Goal: Transaction & Acquisition: Purchase product/service

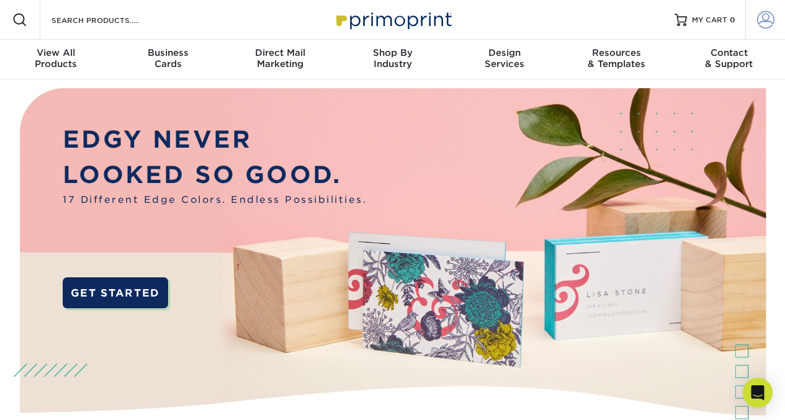
type input "[PERSON_NAME][EMAIL_ADDRESS][DOMAIN_NAME]"
click at [766, 20] on span at bounding box center [765, 19] width 17 height 17
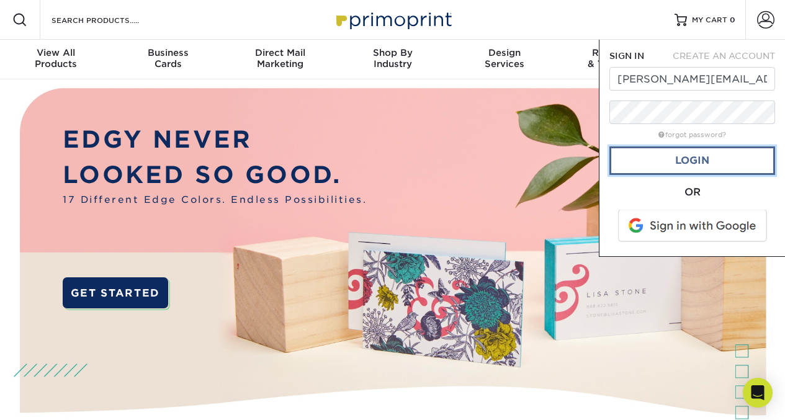
click at [690, 163] on link "Login" at bounding box center [693, 161] width 166 height 29
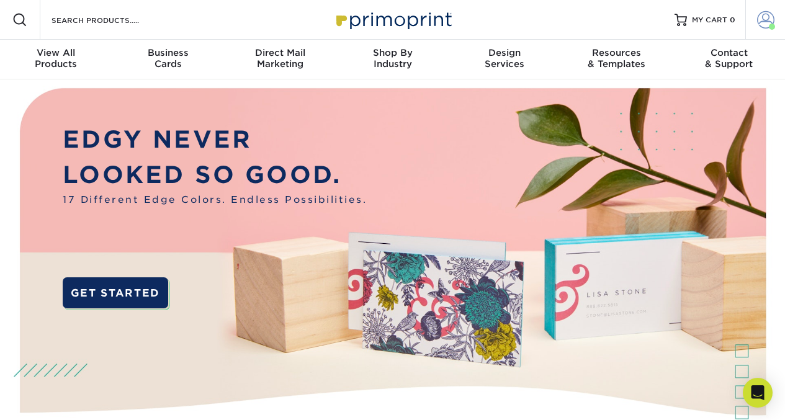
click at [757, 19] on span at bounding box center [765, 19] width 17 height 17
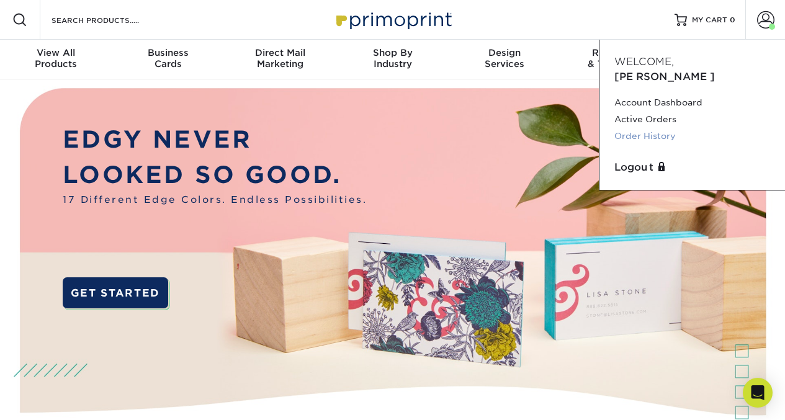
click at [659, 128] on link "Order History" at bounding box center [693, 136] width 156 height 17
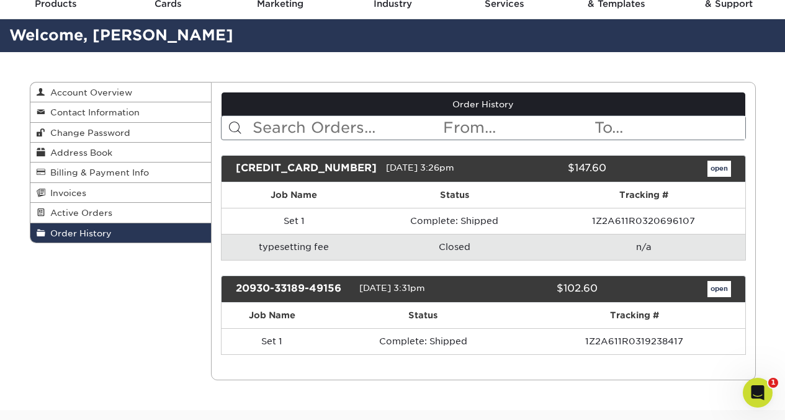
scroll to position [54, 0]
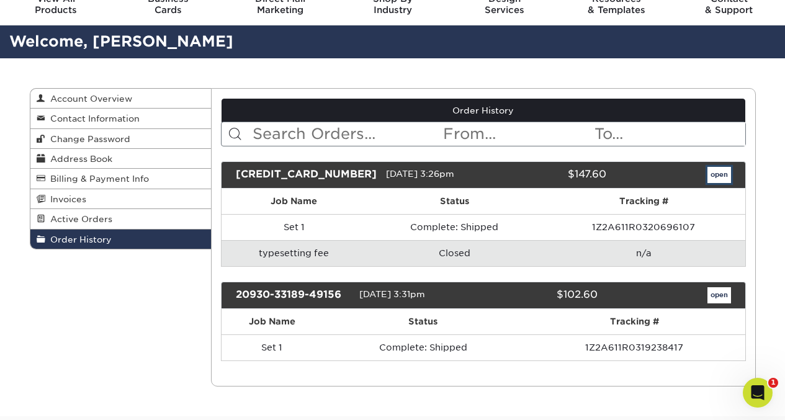
click at [720, 174] on link "open" at bounding box center [720, 175] width 24 height 16
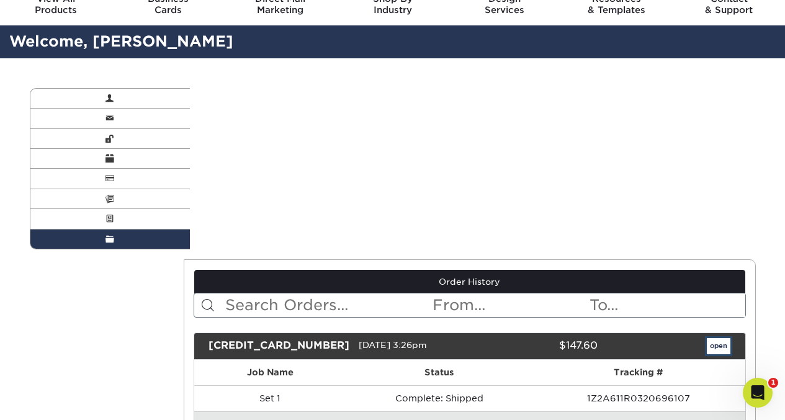
scroll to position [0, 0]
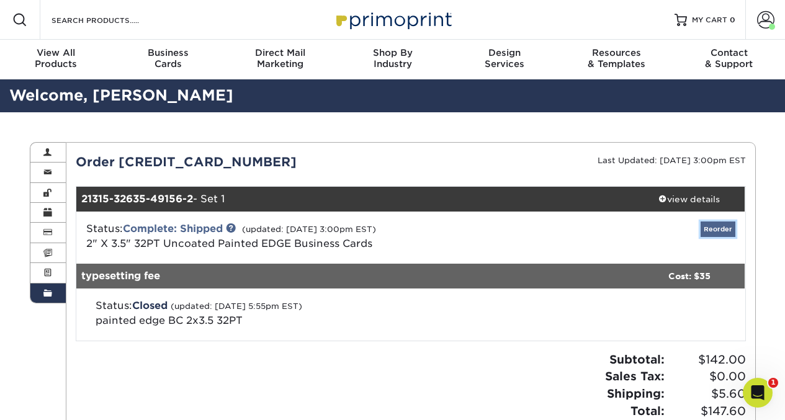
click at [718, 228] on link "Reorder" at bounding box center [718, 230] width 35 height 16
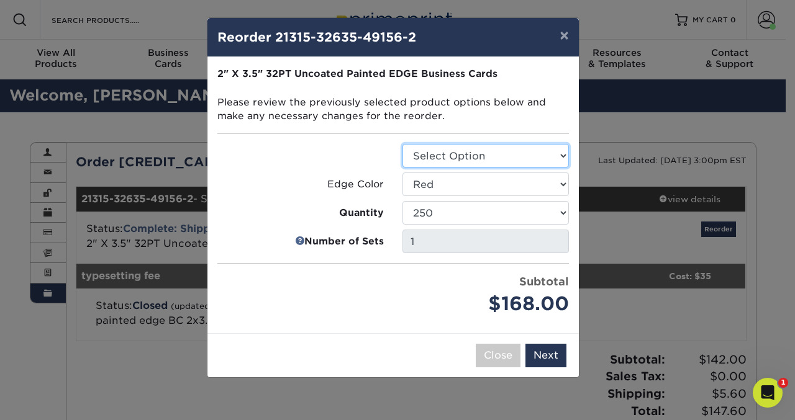
click at [557, 155] on select "Select Option Business Cards" at bounding box center [485, 156] width 166 height 24
click at [423, 340] on div "Close Back Next Add to Cart" at bounding box center [392, 355] width 371 height 44
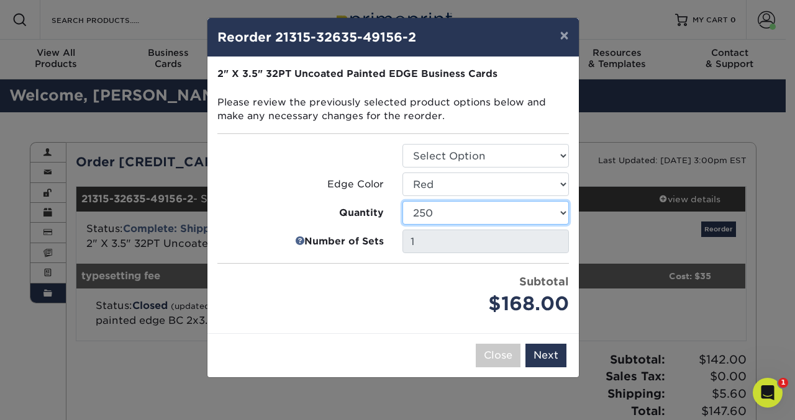
click at [558, 213] on select "250 500 1000" at bounding box center [485, 213] width 166 height 24
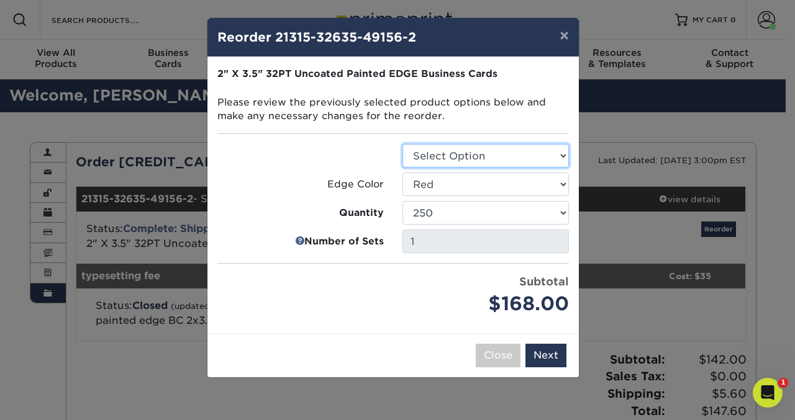
click at [451, 158] on select "Select Option Business Cards" at bounding box center [485, 156] width 166 height 24
select select "3b5148f1-0588-4f88-a218-97bcfdce65c1"
click at [402, 144] on select "Select Option Business Cards" at bounding box center [485, 156] width 166 height 24
click at [564, 33] on button "×" at bounding box center [563, 35] width 29 height 35
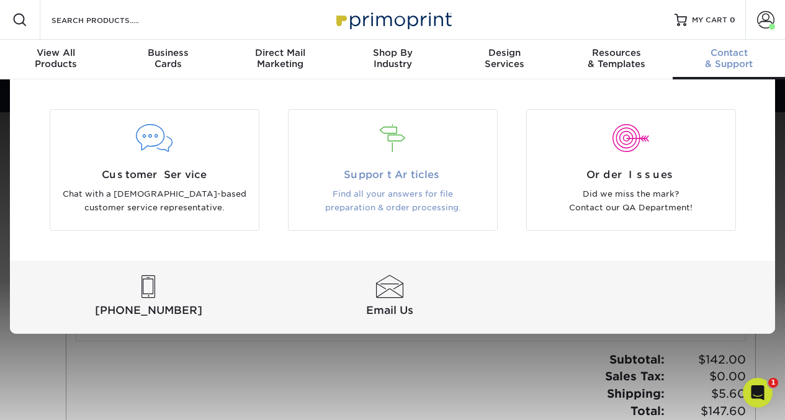
click at [395, 183] on div "Support Articles Find all your answers for file preparation & order processing." at bounding box center [393, 192] width 209 height 48
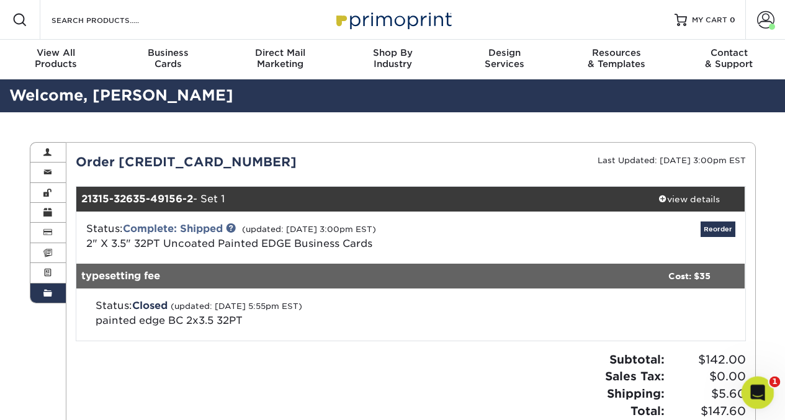
click at [761, 391] on icon "Open Intercom Messenger" at bounding box center [756, 391] width 20 height 20
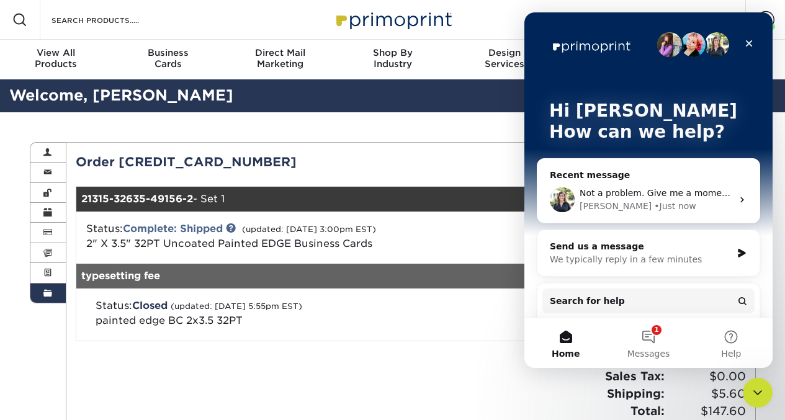
click at [738, 200] on icon "Intercom messenger" at bounding box center [743, 200] width 10 height 10
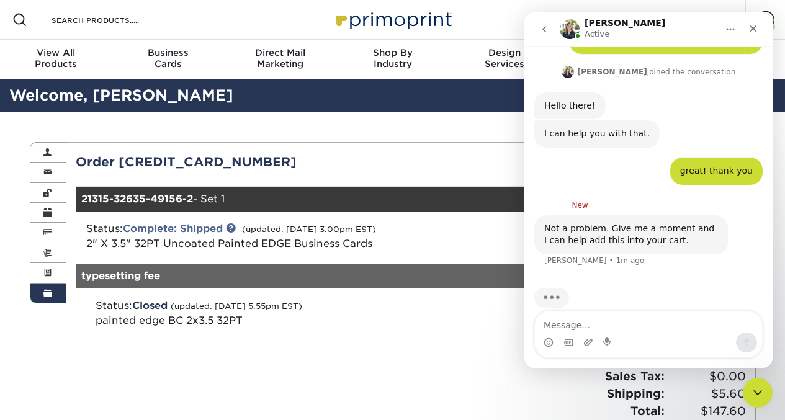
scroll to position [98, 0]
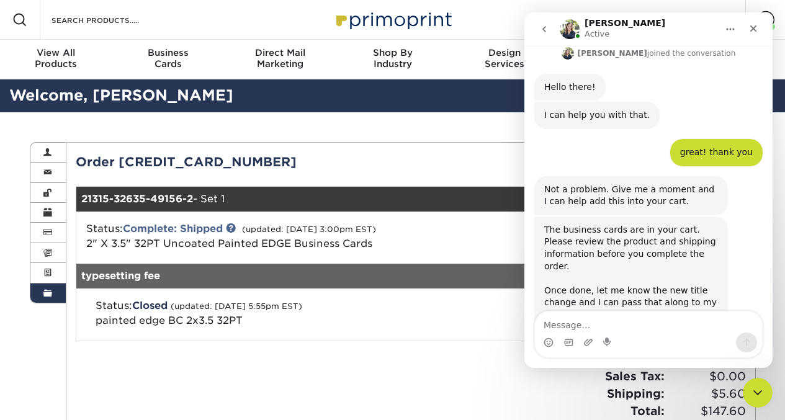
click at [675, 19] on div "Irene Active" at bounding box center [639, 30] width 158 height 22
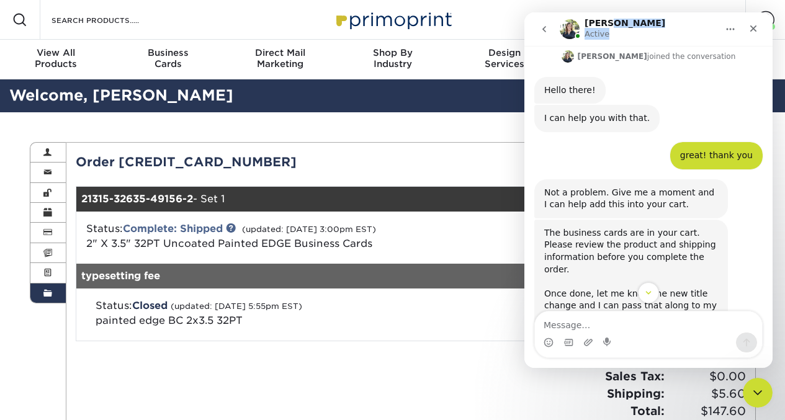
scroll to position [0, 0]
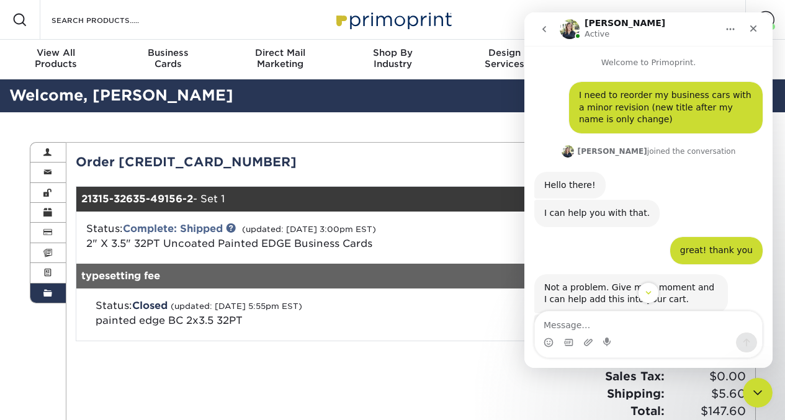
drag, startPoint x: 679, startPoint y: 20, endPoint x: 680, endPoint y: 28, distance: 8.1
click at [680, 28] on div "Irene Active" at bounding box center [639, 30] width 158 height 22
click at [729, 29] on icon "Home" at bounding box center [731, 29] width 10 height 10
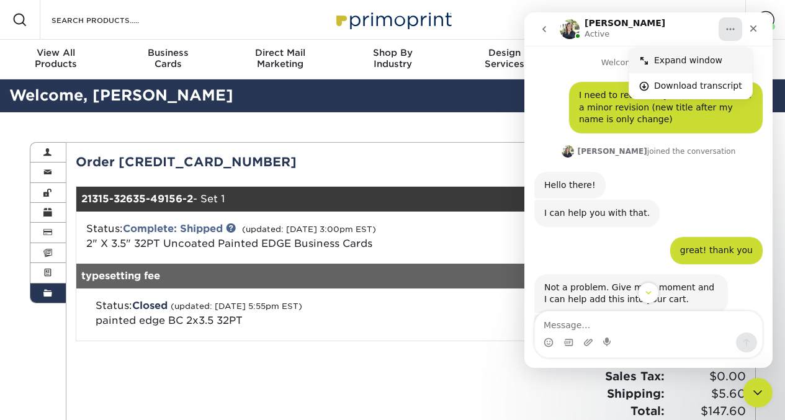
click at [692, 64] on div "Expand window" at bounding box center [698, 60] width 88 height 13
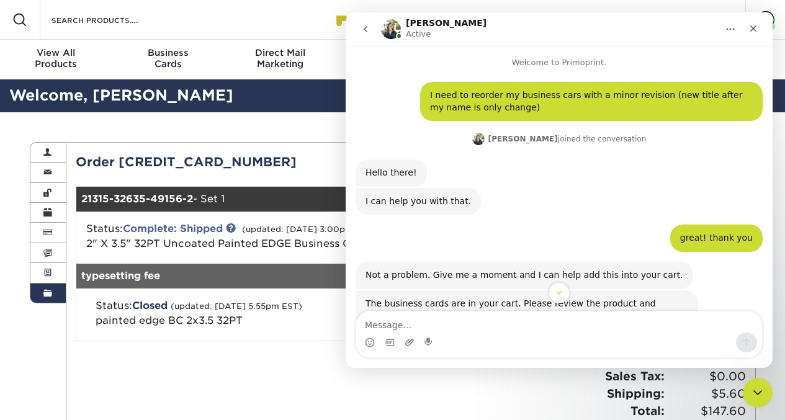
drag, startPoint x: 678, startPoint y: 27, endPoint x: 551, endPoint y: 41, distance: 127.5
click at [551, 41] on nav "Irene Active" at bounding box center [559, 29] width 427 height 34
click at [729, 31] on icon "Home" at bounding box center [731, 29] width 10 height 10
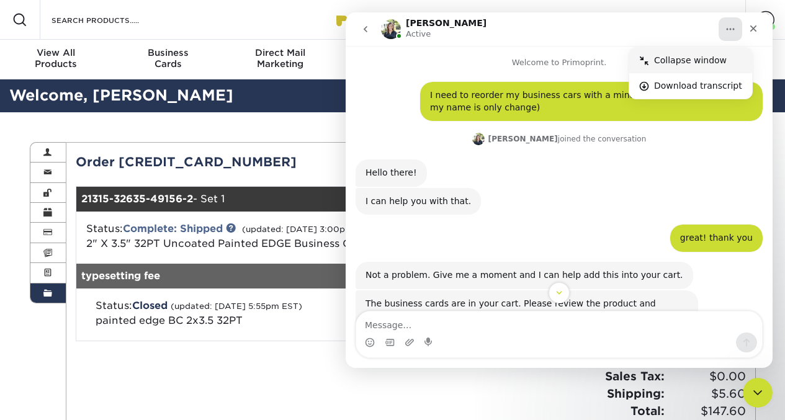
click at [711, 61] on div "Collapse window" at bounding box center [698, 60] width 88 height 13
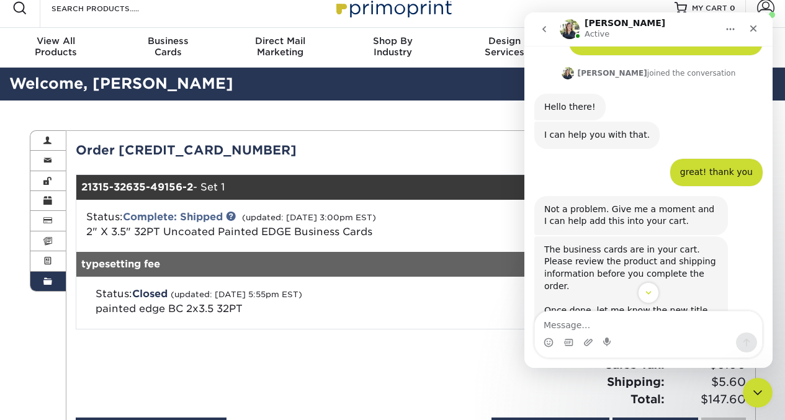
scroll to position [131, 0]
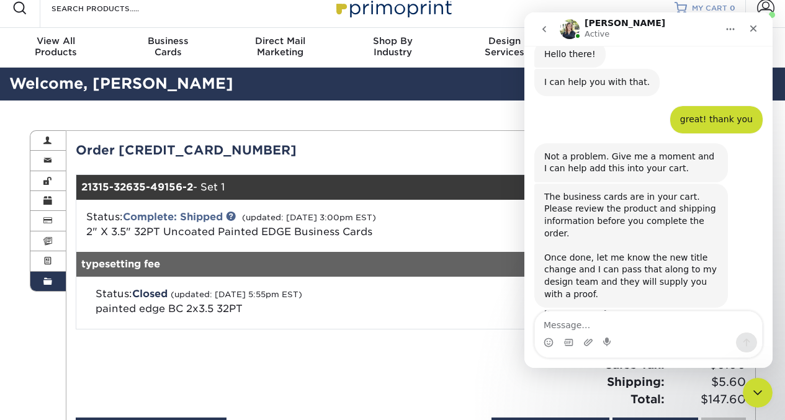
click at [699, 4] on span "MY CART" at bounding box center [709, 8] width 35 height 11
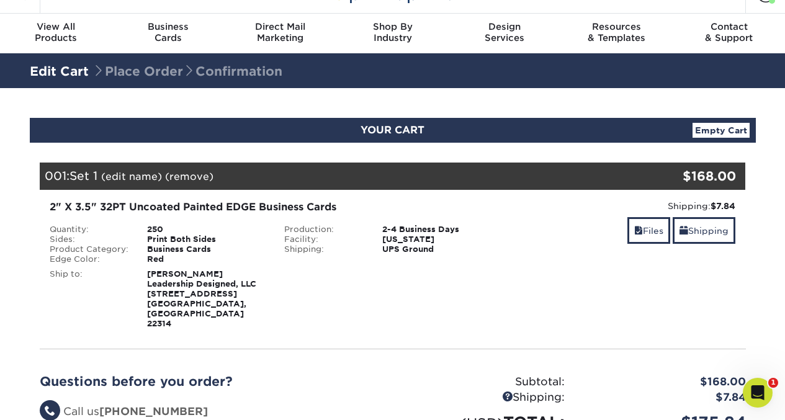
scroll to position [25, 0]
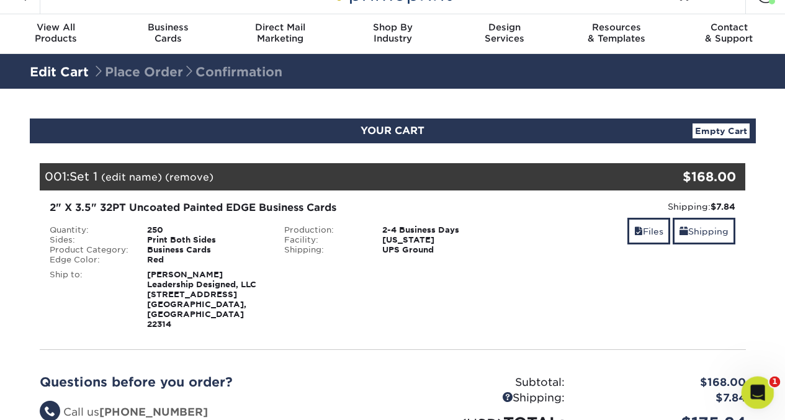
click at [759, 386] on icon "Open Intercom Messenger" at bounding box center [756, 391] width 20 height 20
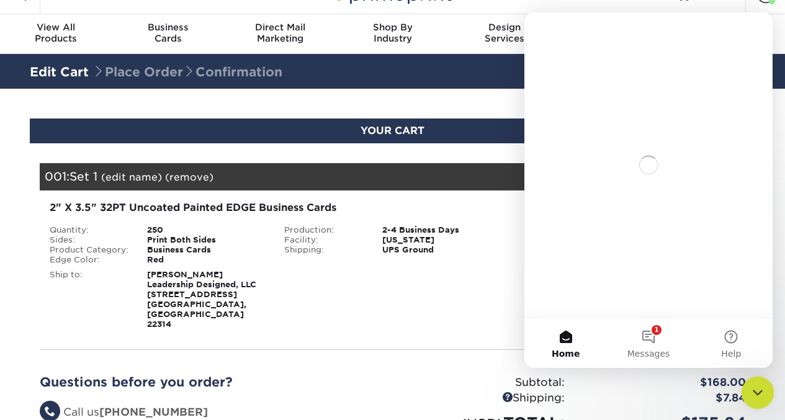
scroll to position [0, 0]
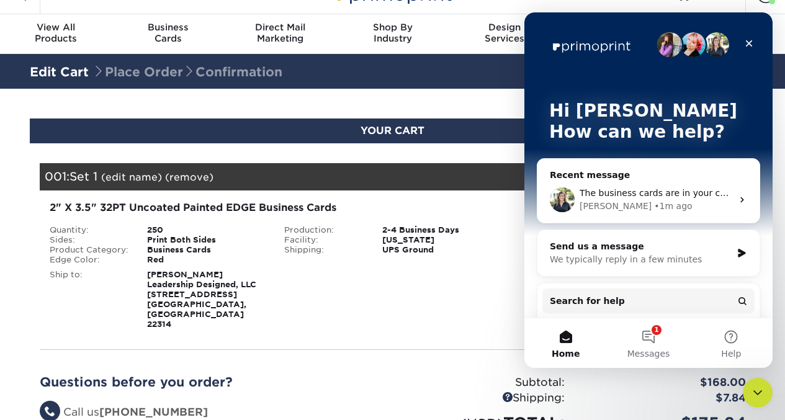
click at [735, 205] on div "The business cards are in your cart. Please review the product and shipping inf…" at bounding box center [649, 200] width 222 height 46
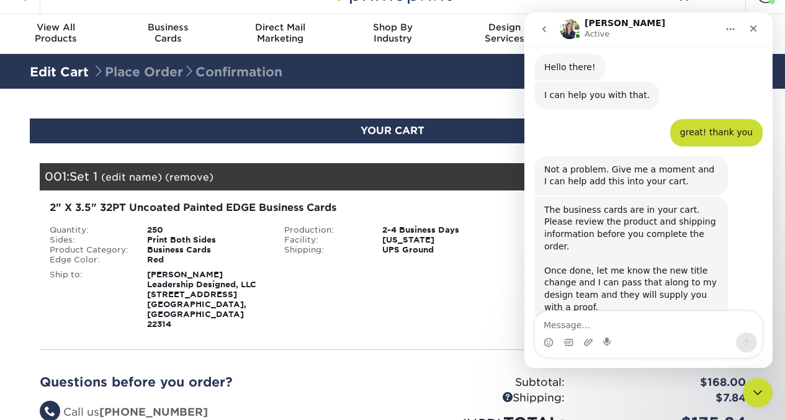
scroll to position [131, 0]
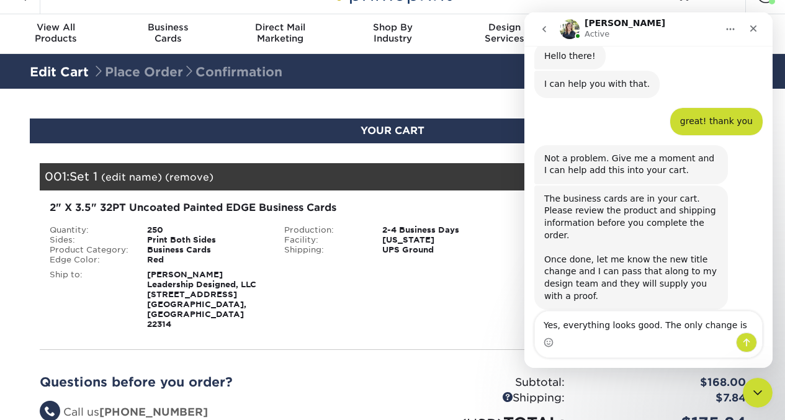
click at [683, 324] on textarea "Yes, everything looks good. The only change is" at bounding box center [648, 322] width 227 height 21
click at [652, 324] on textarea "Yes, everything looks good. Please change is" at bounding box center [648, 322] width 227 height 21
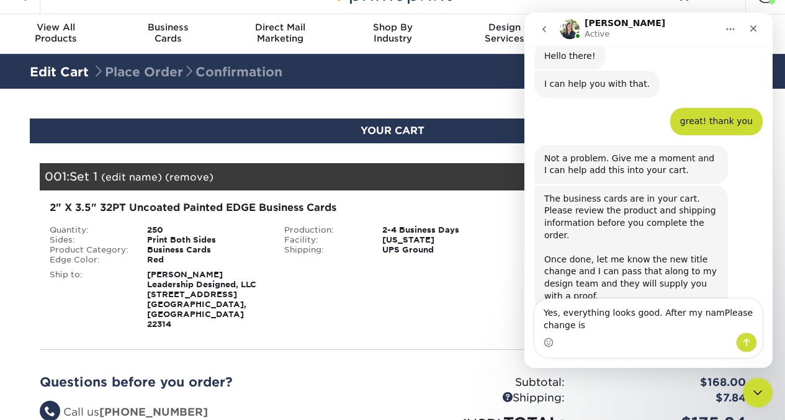
scroll to position [143, 0]
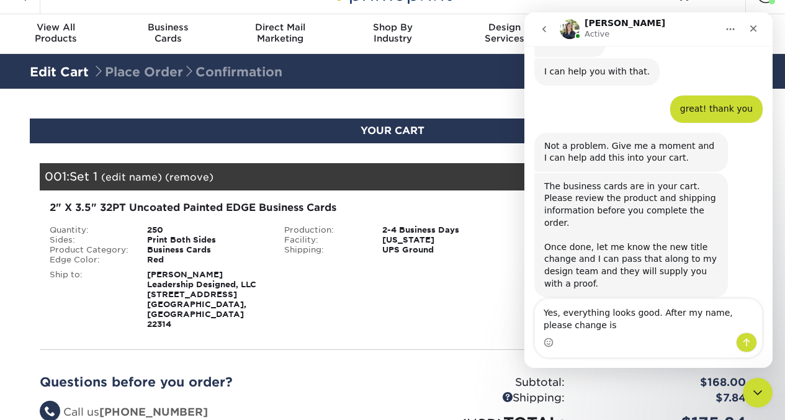
click at [580, 326] on textarea "Yes, everything looks good. After my name, please change is" at bounding box center [648, 316] width 227 height 34
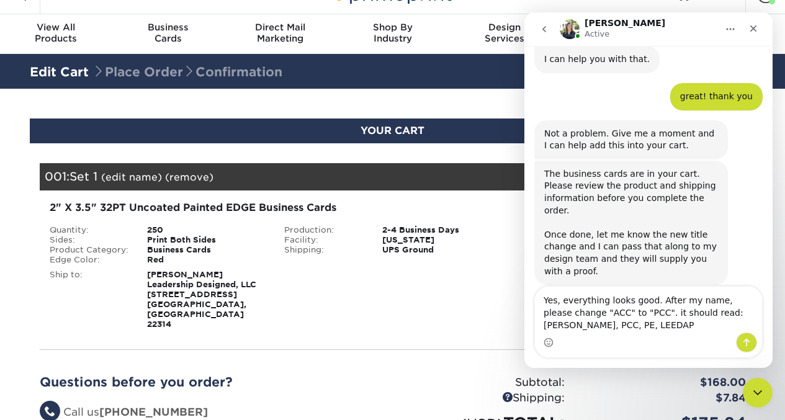
click at [576, 326] on textarea "Yes, everything looks good. After my name, please change "ACC" to "PCC". it sho…" at bounding box center [648, 310] width 227 height 46
type textarea "Yes, everything looks good. After my name, please change "ACC" to "PCC". it sho…"
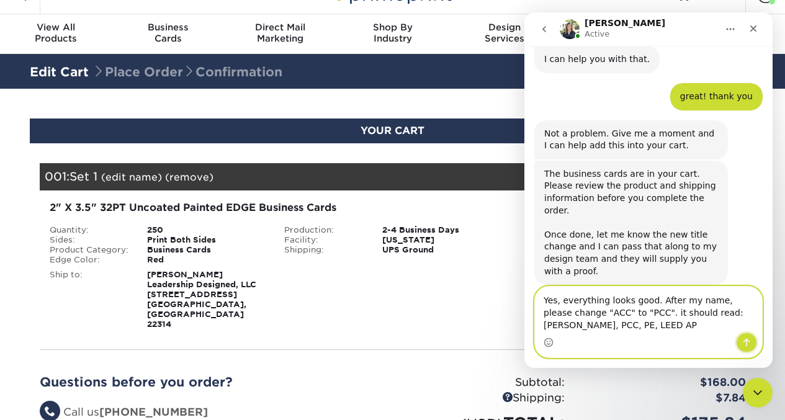
click at [746, 340] on icon "Send a message…" at bounding box center [747, 343] width 10 height 10
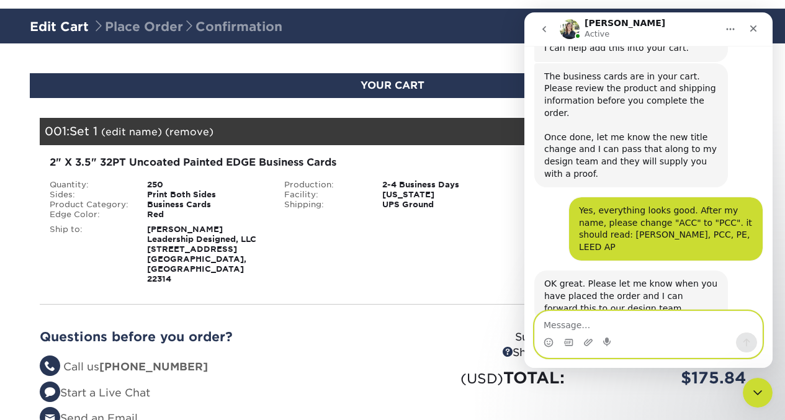
scroll to position [70, 0]
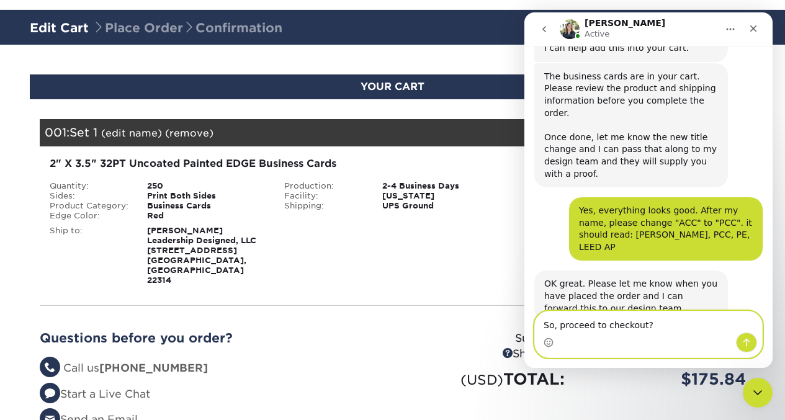
type textarea "So, proceed to checkout?"
click at [749, 343] on icon "Send a message…" at bounding box center [747, 343] width 10 height 10
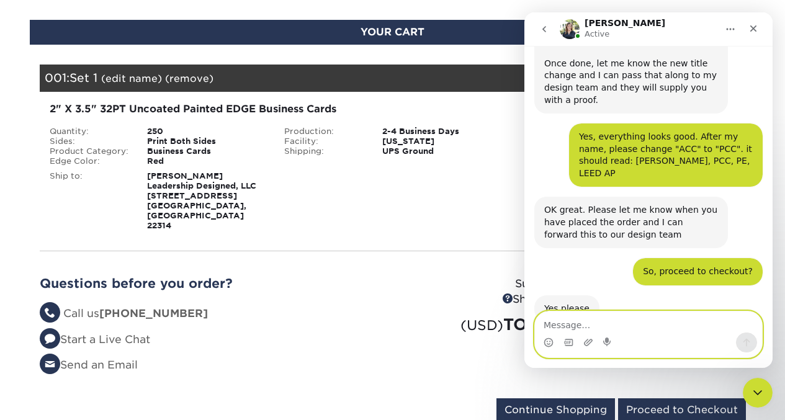
scroll to position [327, 0]
type textarea "ok, thanks,"
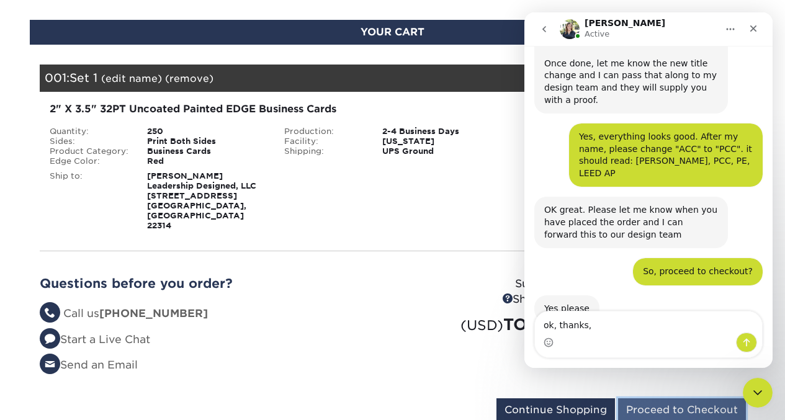
click at [679, 399] on input "Proceed to Checkout" at bounding box center [682, 411] width 128 height 24
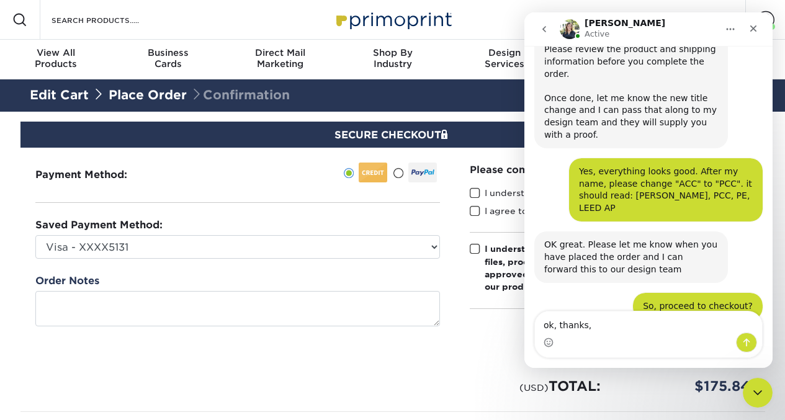
scroll to position [327, 0]
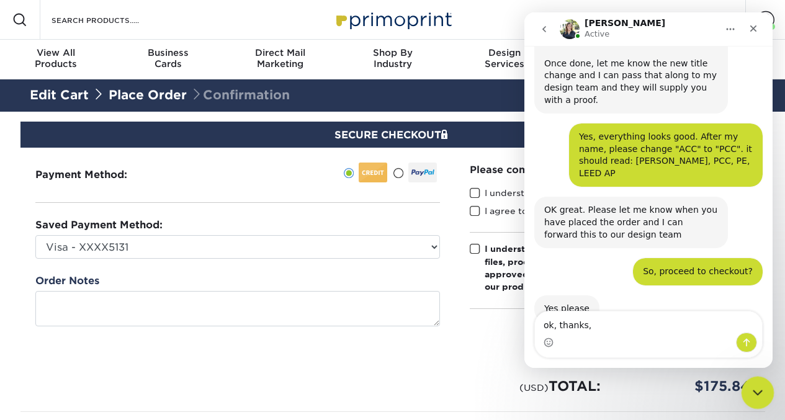
click at [754, 386] on icon "Close Intercom Messenger" at bounding box center [756, 391] width 15 height 15
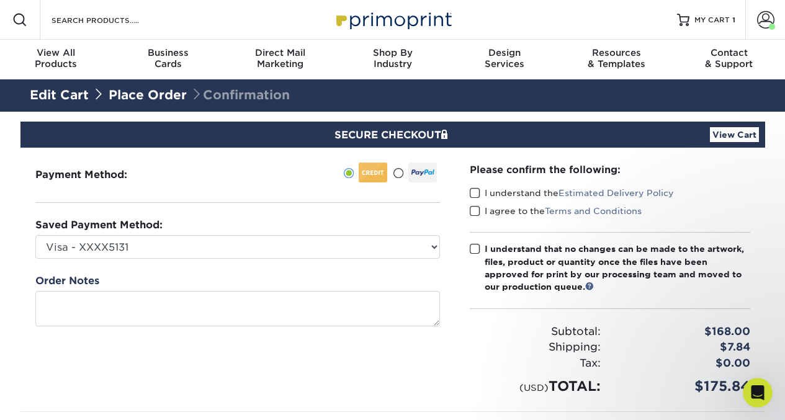
click at [474, 192] on span at bounding box center [475, 193] width 11 height 12
click at [0, 0] on input "I understand the Estimated Delivery Policy" at bounding box center [0, 0] width 0 height 0
click at [474, 212] on span at bounding box center [475, 211] width 11 height 12
click at [0, 0] on input "I agree to the Terms and Conditions" at bounding box center [0, 0] width 0 height 0
click at [474, 248] on span at bounding box center [475, 249] width 11 height 12
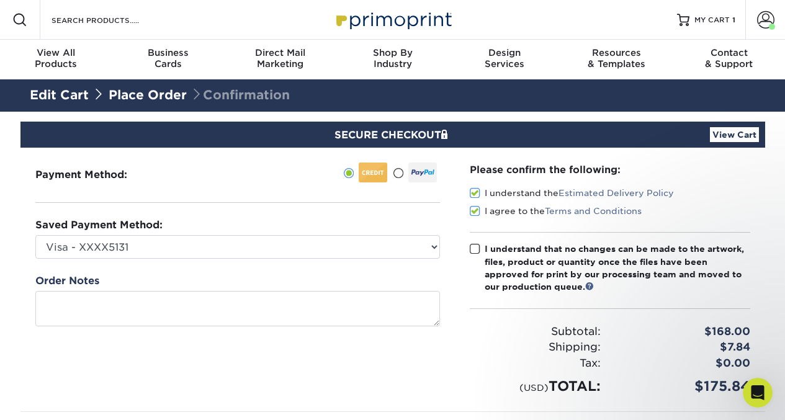
click at [0, 0] on input "I understand that no changes can be made to the artwork, files, product or quan…" at bounding box center [0, 0] width 0 height 0
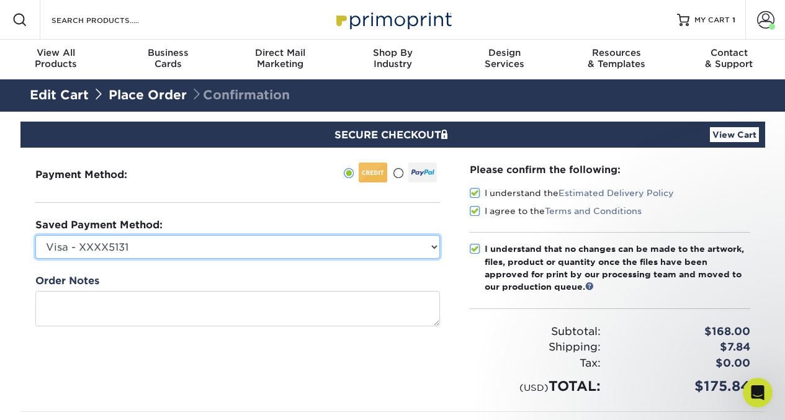
click at [435, 245] on select "Visa - XXXX5131 New Credit Card" at bounding box center [237, 247] width 405 height 24
click at [35, 235] on select "Visa - XXXX5131 New Credit Card" at bounding box center [237, 247] width 405 height 24
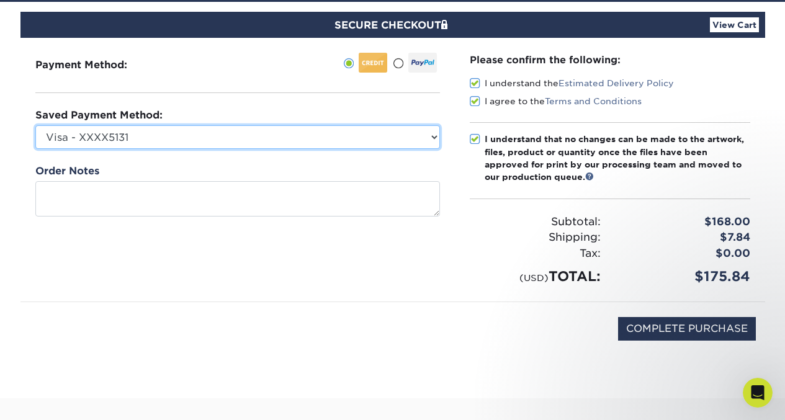
scroll to position [116, 0]
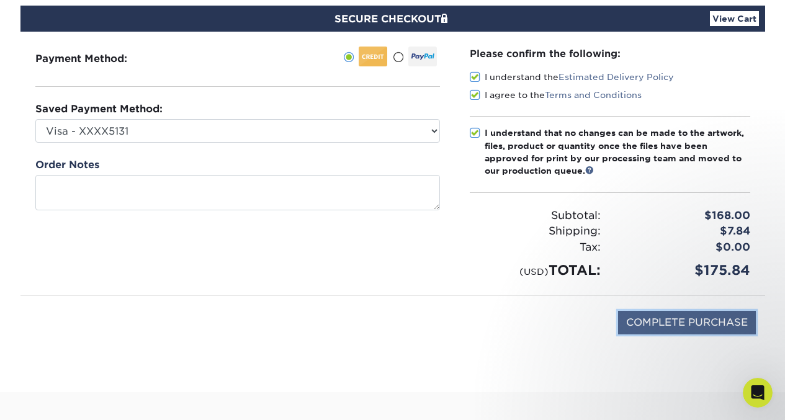
click at [702, 323] on input "COMPLETE PURCHASE" at bounding box center [687, 323] width 138 height 24
type input "PROCESSING, PLEASE WAIT..."
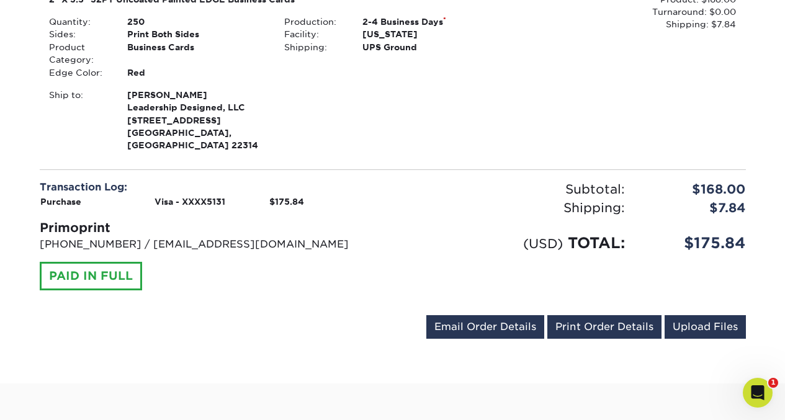
scroll to position [389, 0]
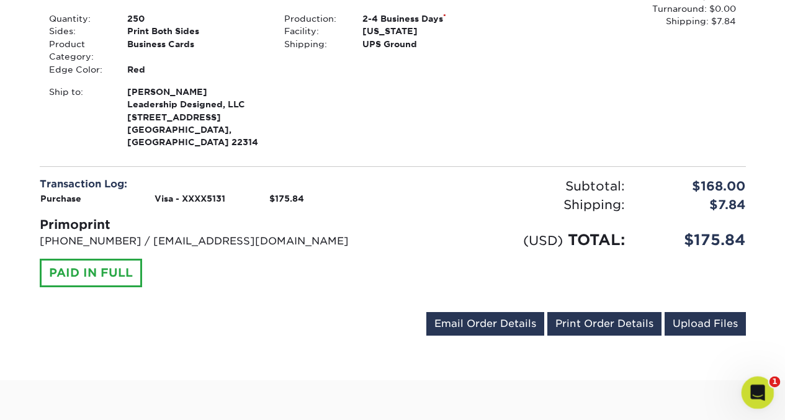
click at [759, 394] on icon "Open Intercom Messenger" at bounding box center [756, 391] width 20 height 20
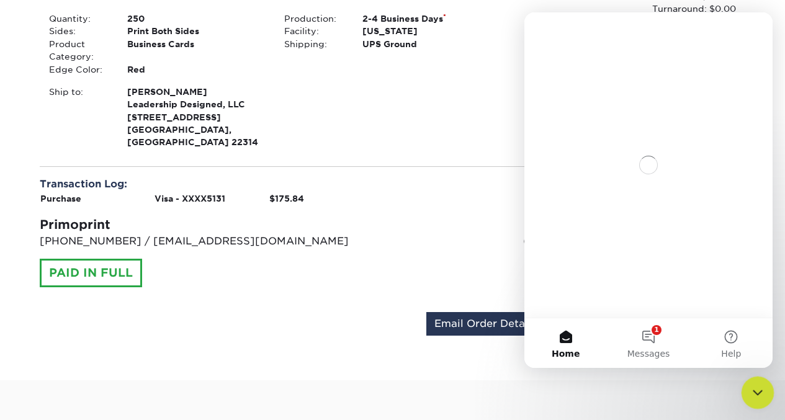
scroll to position [0, 0]
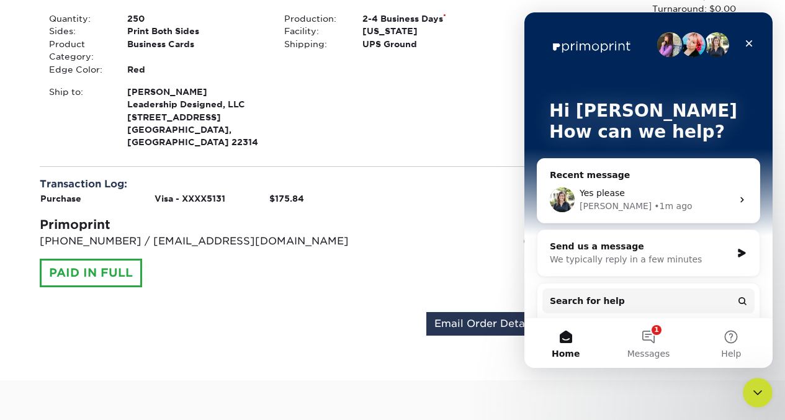
click at [660, 192] on div "Yes please" at bounding box center [656, 193] width 153 height 13
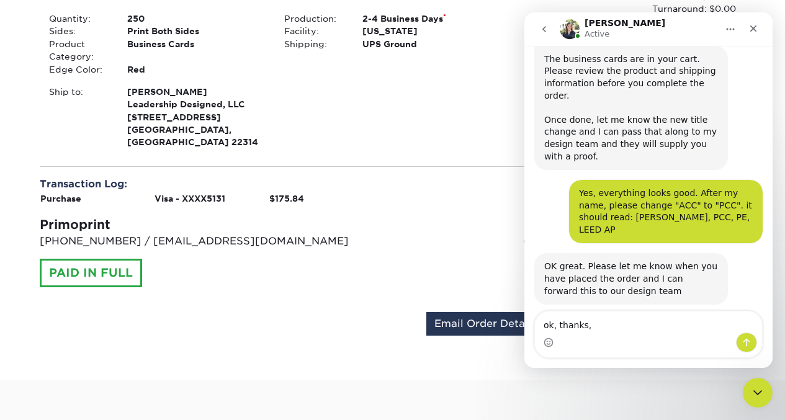
scroll to position [327, 0]
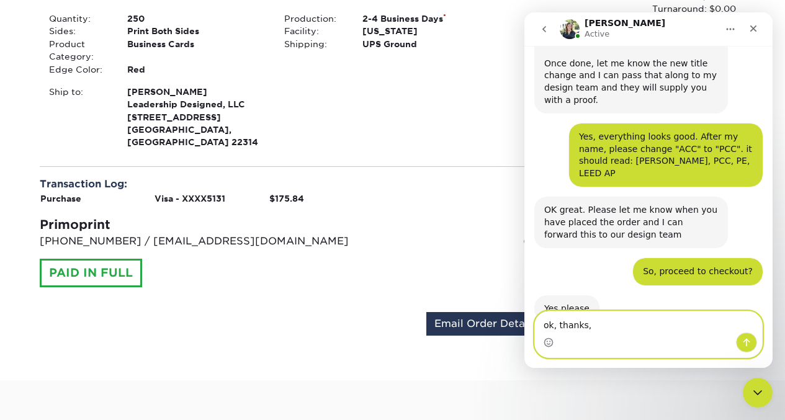
click at [595, 328] on textarea "ok, thanks," at bounding box center [648, 322] width 227 height 21
type textarea "ok, order placed"
click at [748, 348] on button "Send a message…" at bounding box center [746, 343] width 21 height 20
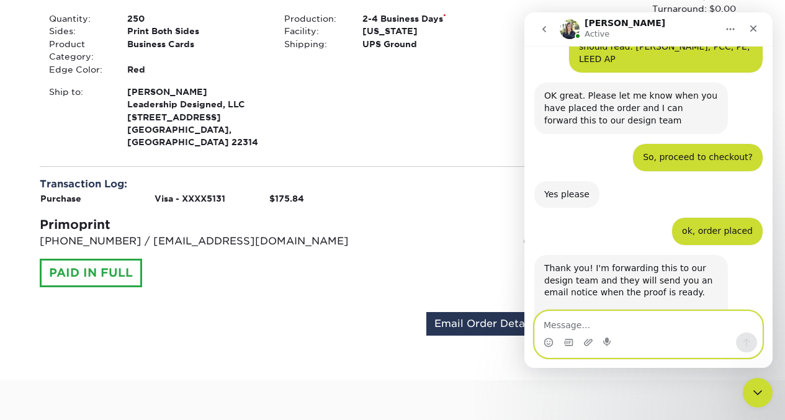
scroll to position [463, 0]
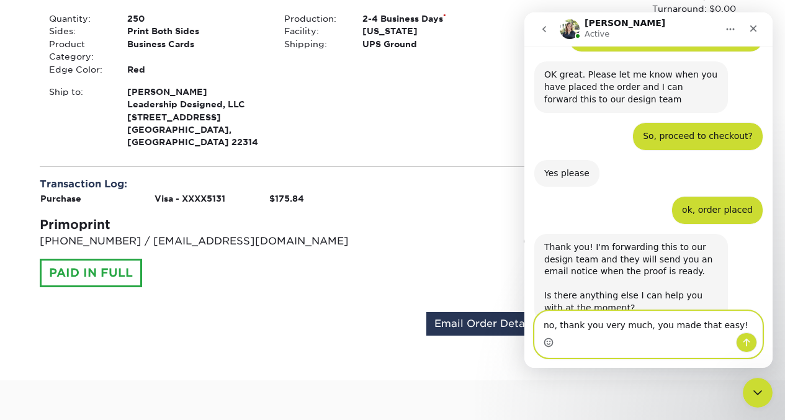
click at [549, 344] on icon "Emoji picker" at bounding box center [549, 344] width 2 height 1
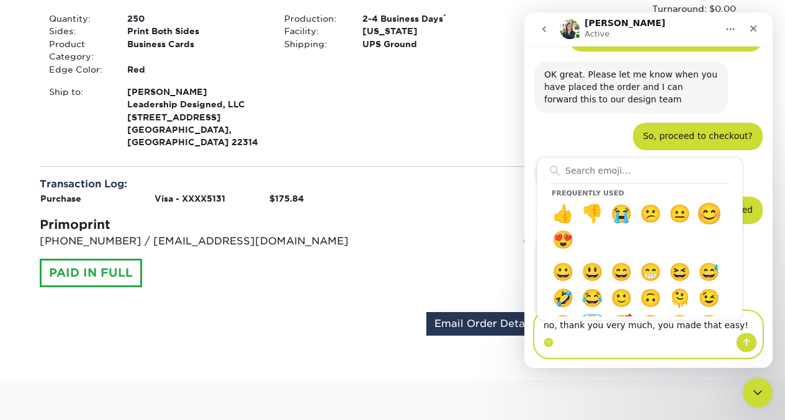
type textarea "no, thank you very much, you made that easy! 😊"
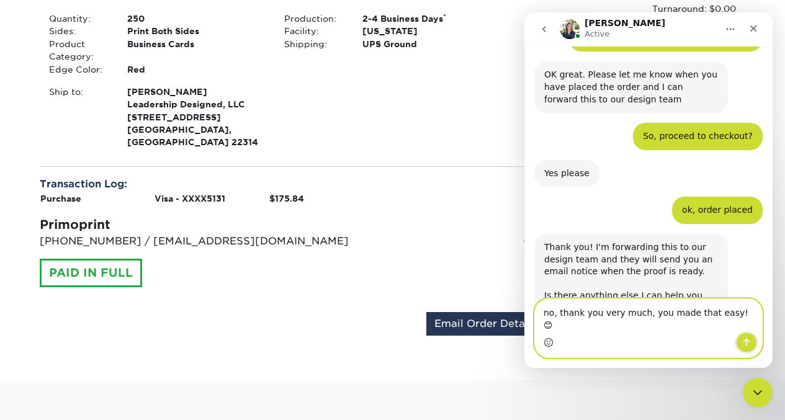
click at [751, 340] on icon "Send a message…" at bounding box center [747, 343] width 10 height 10
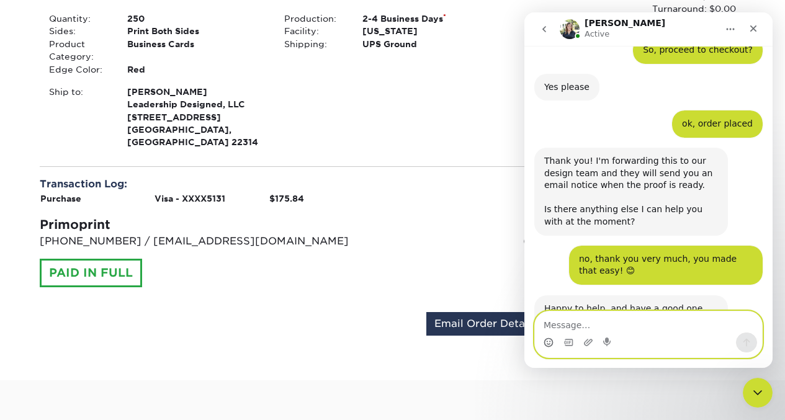
scroll to position [548, 0]
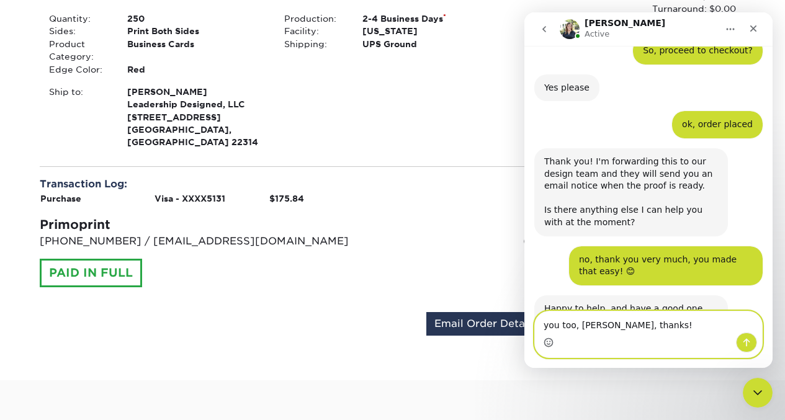
type textarea "you too, [PERSON_NAME], thanks!"
click at [745, 339] on icon "Send a message…" at bounding box center [747, 343] width 10 height 10
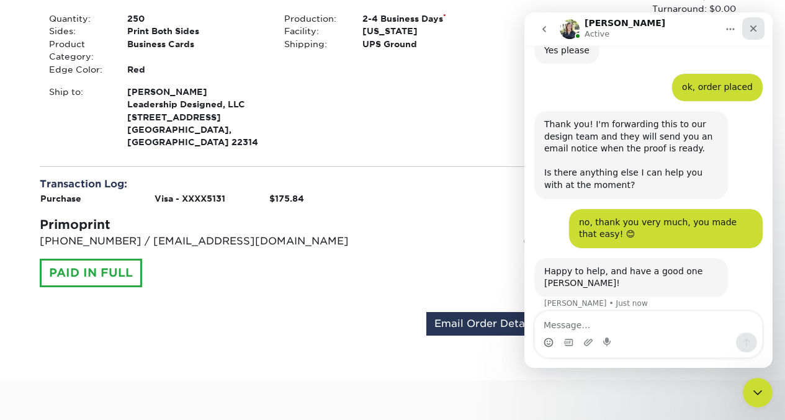
click at [752, 30] on icon "Close" at bounding box center [754, 28] width 7 height 7
